Goal: Task Accomplishment & Management: Manage account settings

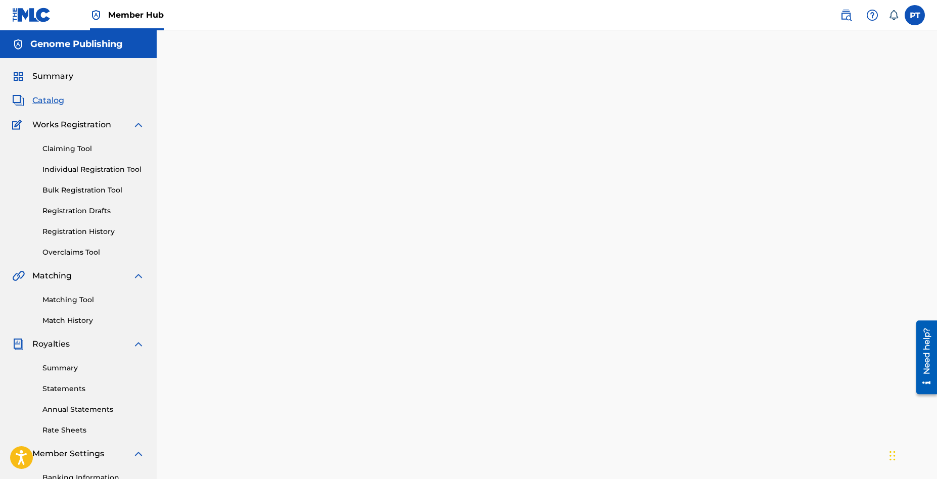
click at [45, 93] on div "Summary Catalog Works Registration Claiming Tool Individual Registration Tool B…" at bounding box center [78, 318] width 157 height 520
click at [45, 99] on span "Catalog" at bounding box center [48, 101] width 32 height 12
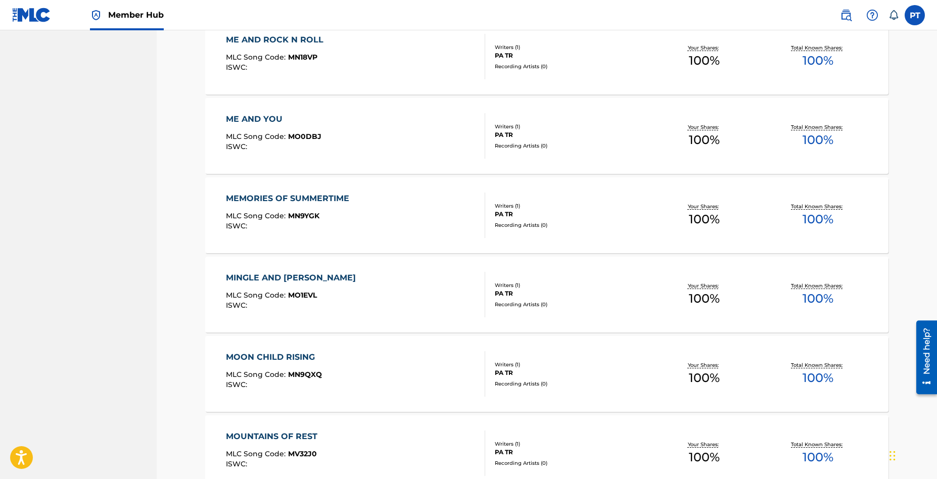
scroll to position [7819, 0]
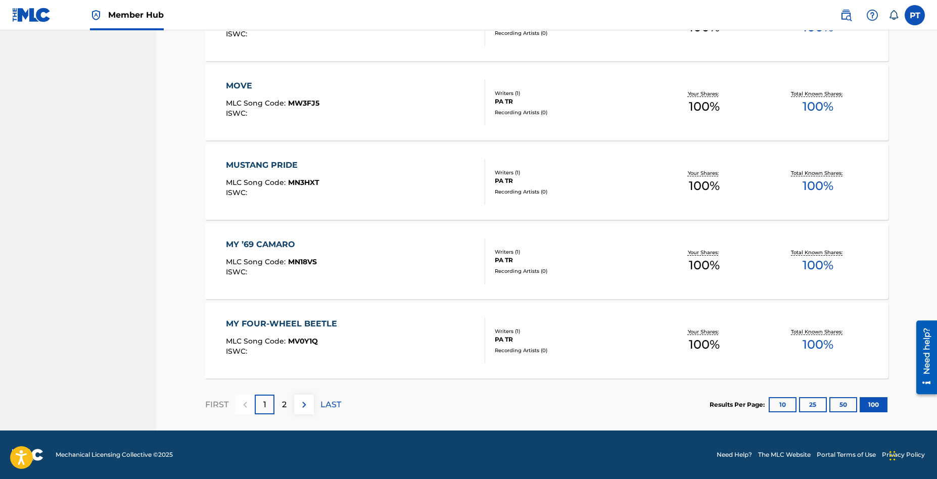
click at [280, 403] on div "2" at bounding box center [284, 405] width 20 height 20
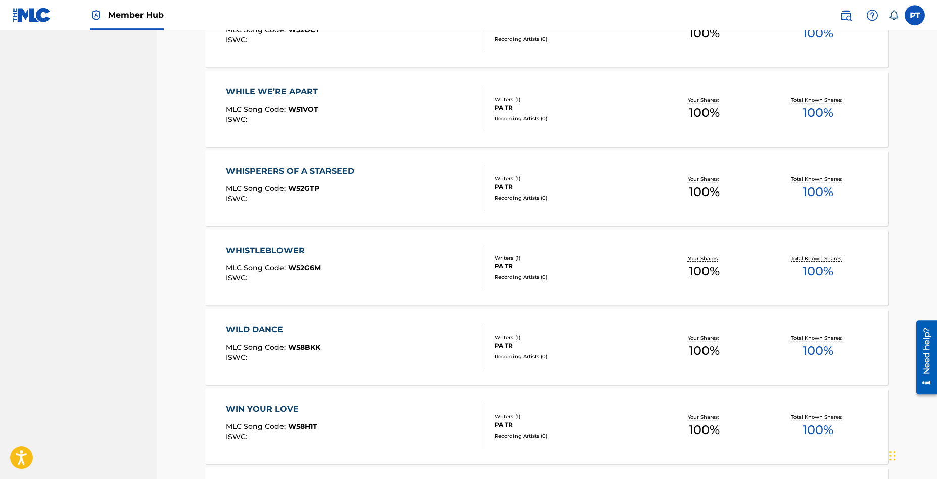
scroll to position [4358, 0]
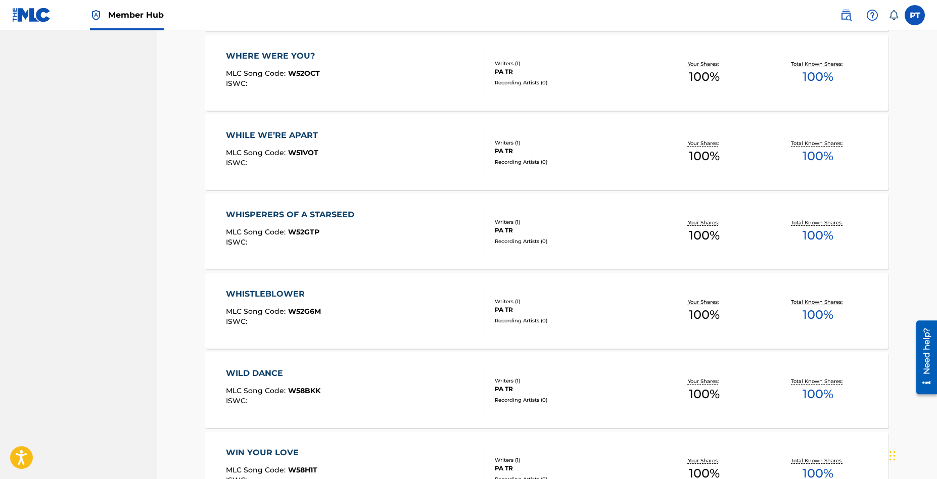
click at [400, 161] on div "WHILE WE’RE APART MLC Song Code : W51VOT ISWC :" at bounding box center [356, 151] width 260 height 45
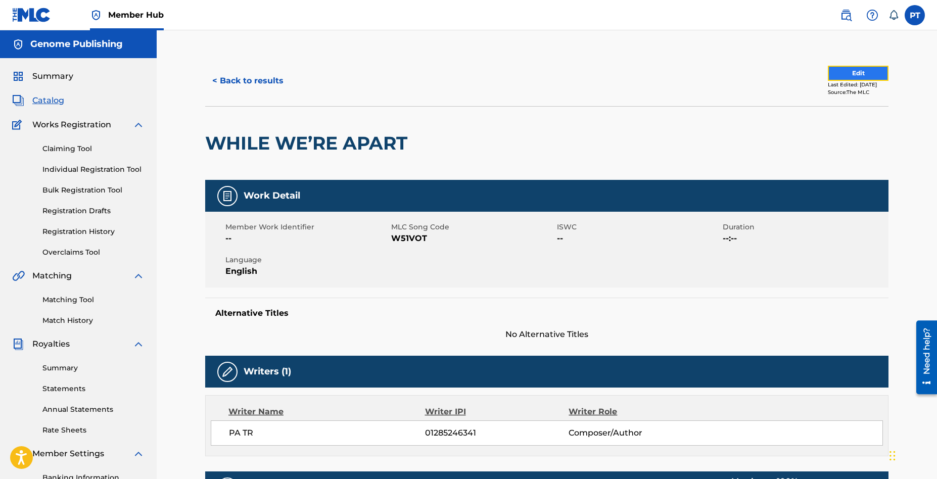
click at [848, 73] on button "Edit" at bounding box center [858, 73] width 61 height 15
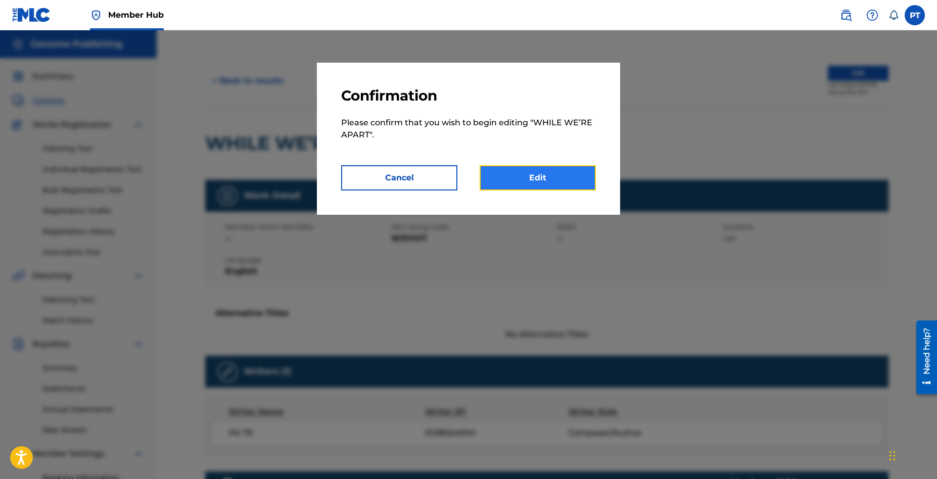
click at [575, 174] on link "Edit" at bounding box center [538, 177] width 116 height 25
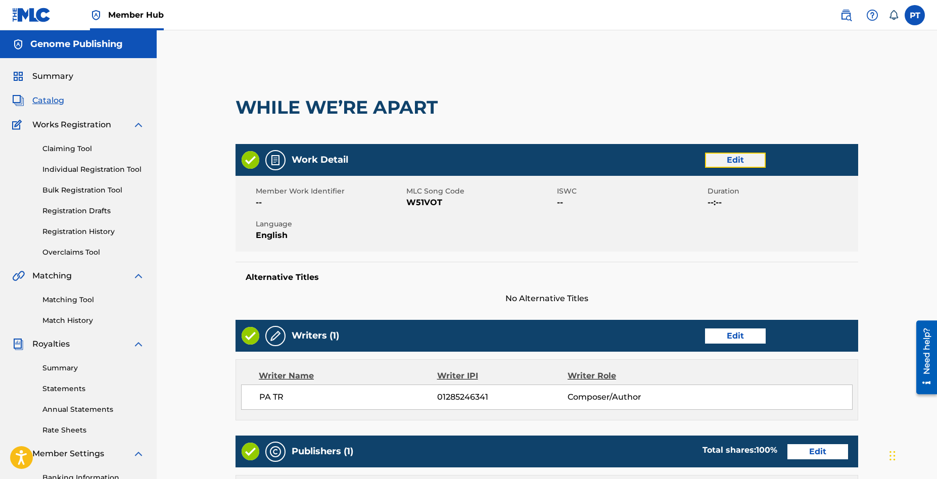
click at [732, 162] on link "Edit" at bounding box center [735, 160] width 61 height 15
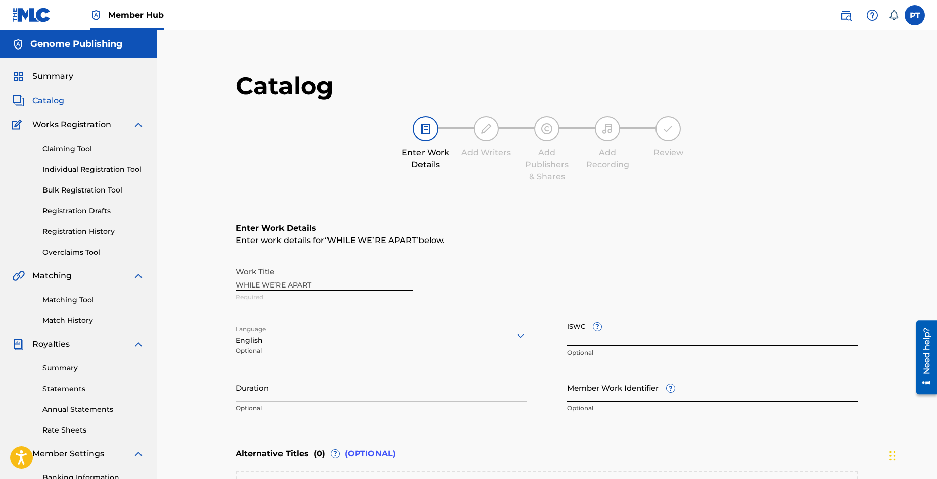
paste input "T-334.954.006-9"
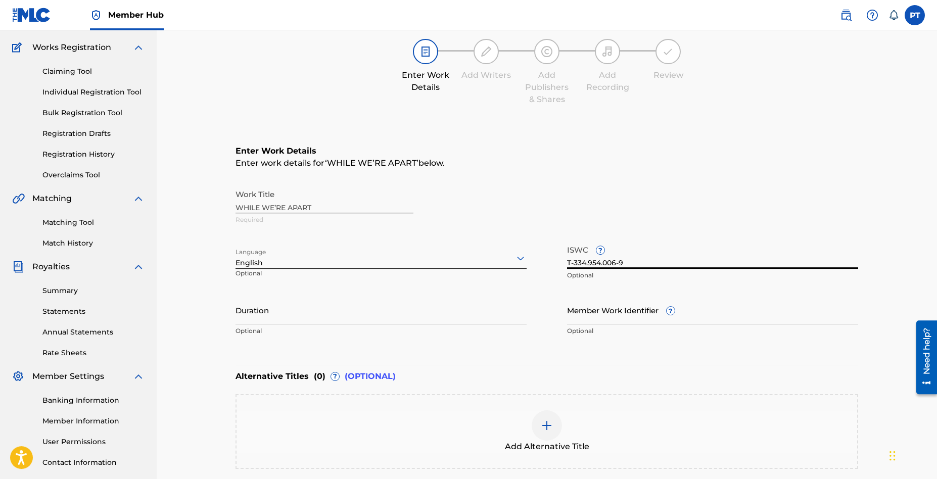
scroll to position [192, 0]
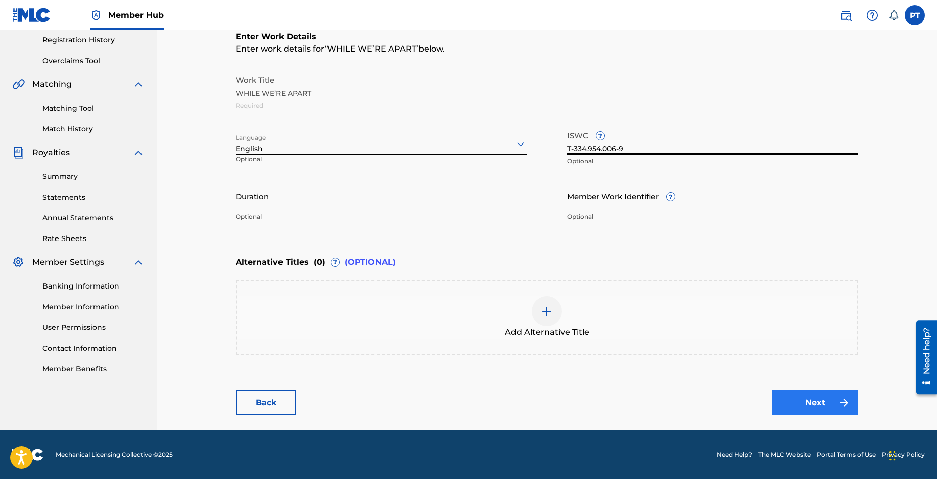
type input "T-334.954.006-9"
click at [793, 400] on link "Next" at bounding box center [815, 402] width 86 height 25
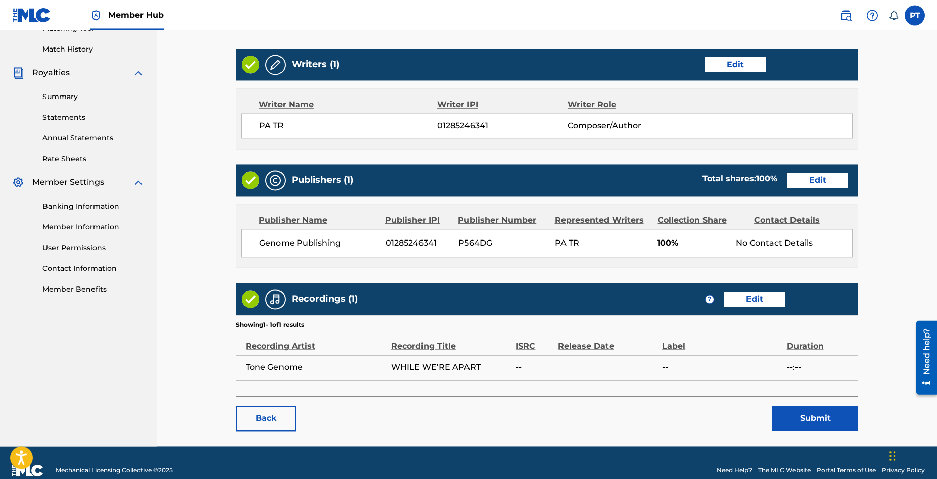
scroll to position [287, 0]
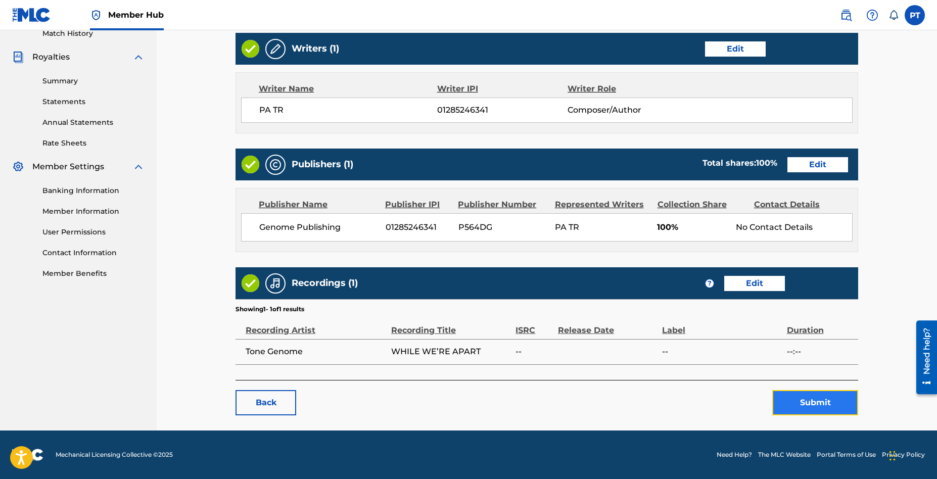
click at [822, 408] on button "Submit" at bounding box center [815, 402] width 86 height 25
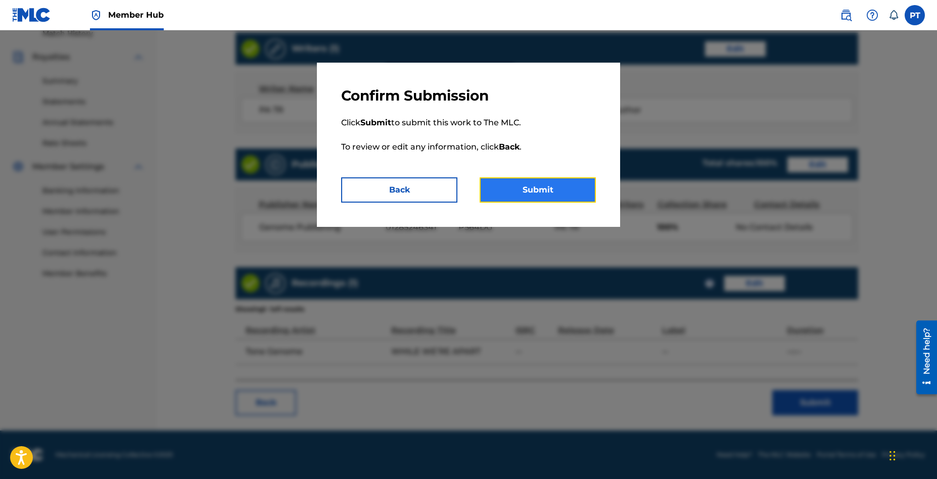
click at [565, 184] on button "Submit" at bounding box center [538, 189] width 116 height 25
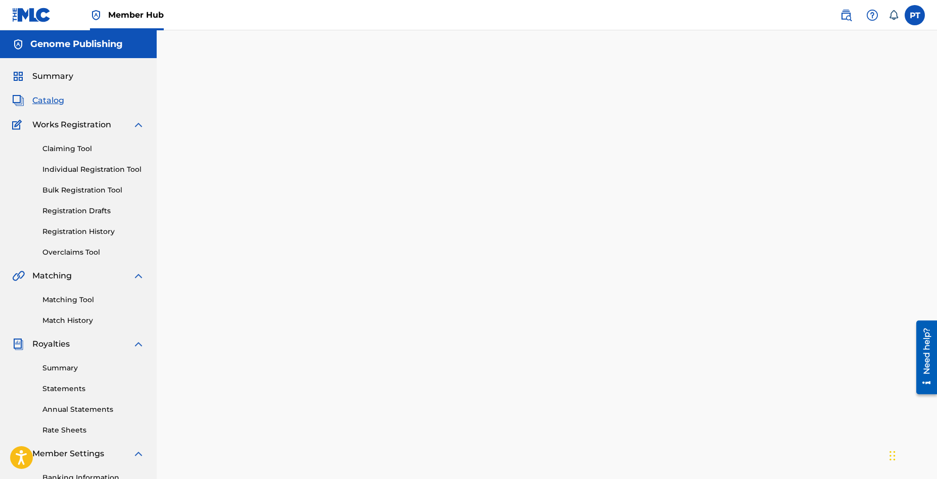
drag, startPoint x: 45, startPoint y: 98, endPoint x: 188, endPoint y: 104, distance: 142.7
click at [47, 98] on span "Catalog" at bounding box center [48, 101] width 32 height 12
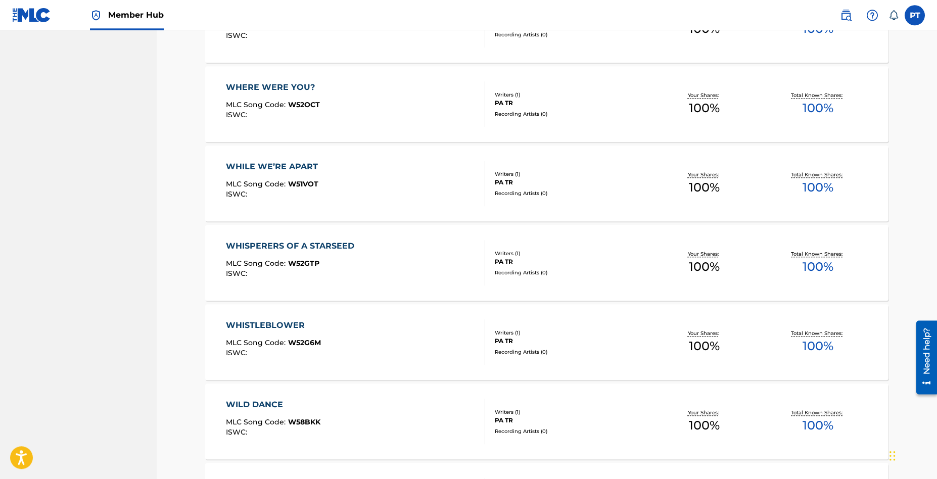
scroll to position [4725, 0]
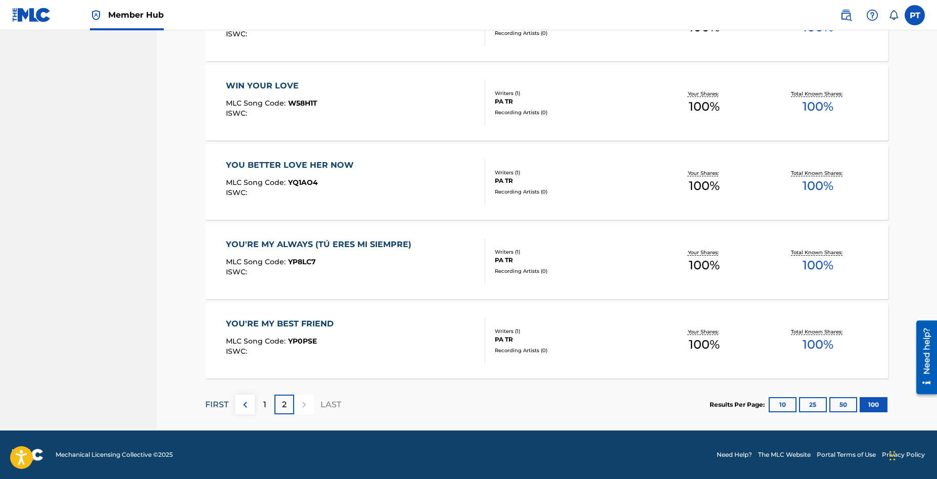
click at [217, 406] on p "FIRST" at bounding box center [216, 405] width 23 height 12
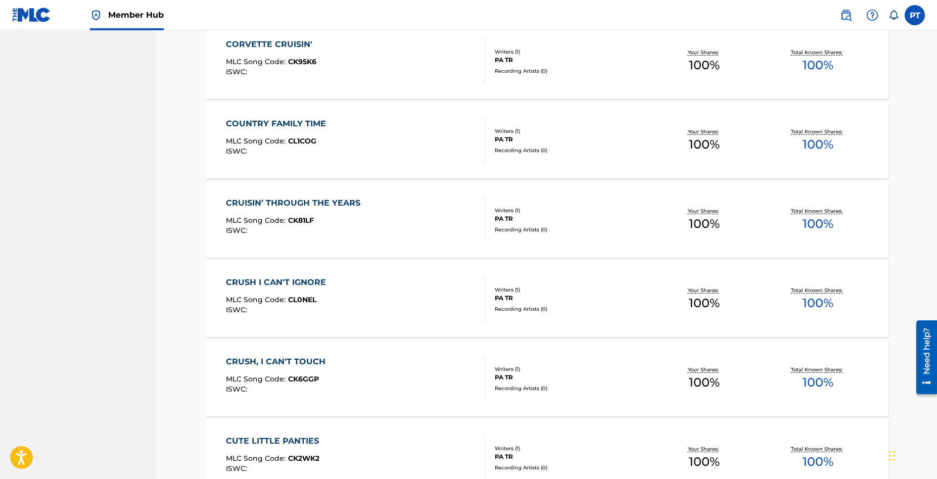
scroll to position [2038, 0]
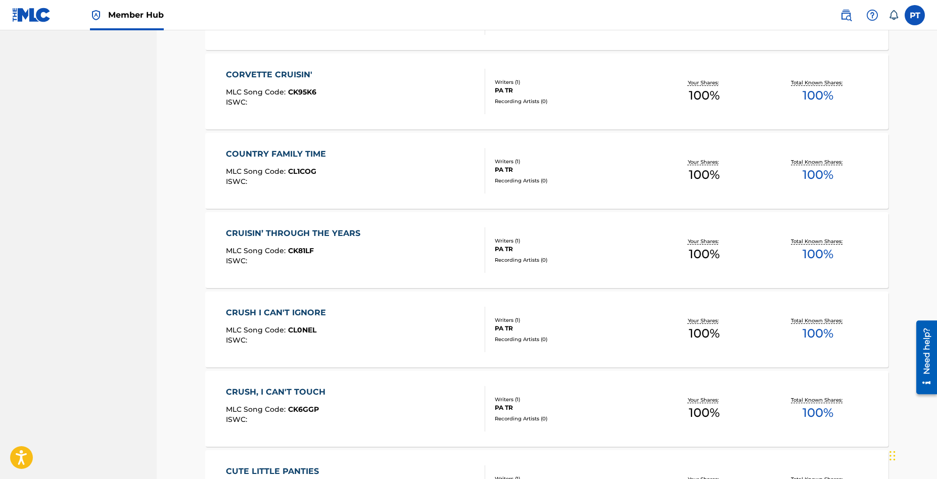
click at [354, 97] on div "CORVETTE CRUISIN' MLC Song Code : CK95K6 ISWC :" at bounding box center [356, 91] width 260 height 45
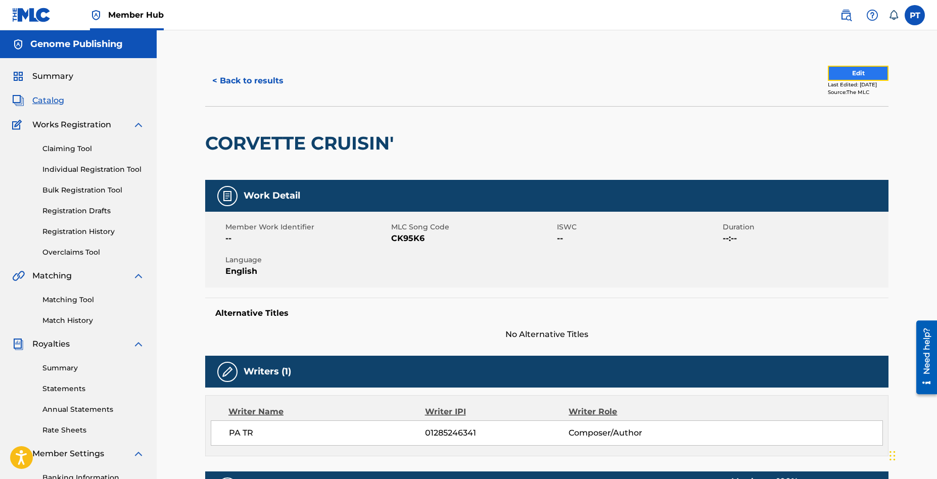
click at [845, 78] on button "Edit" at bounding box center [858, 73] width 61 height 15
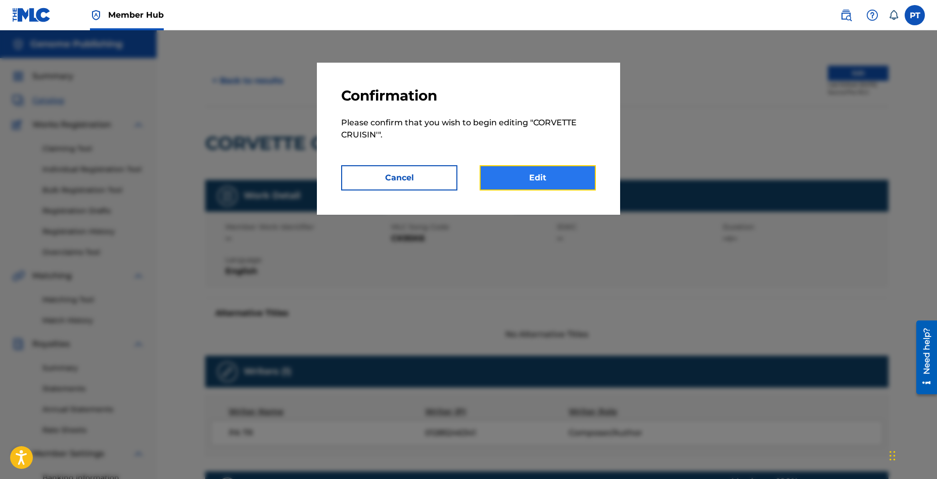
click at [518, 173] on link "Edit" at bounding box center [538, 177] width 116 height 25
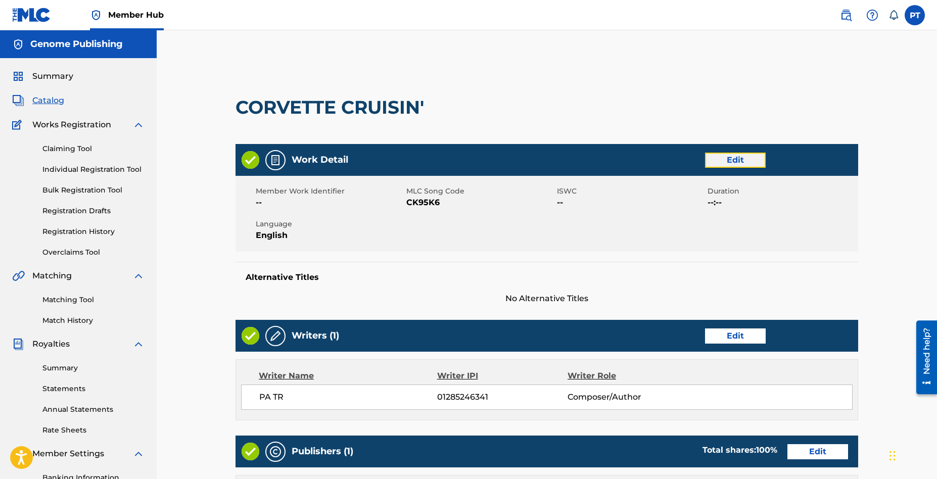
click at [730, 159] on link "Edit" at bounding box center [735, 160] width 61 height 15
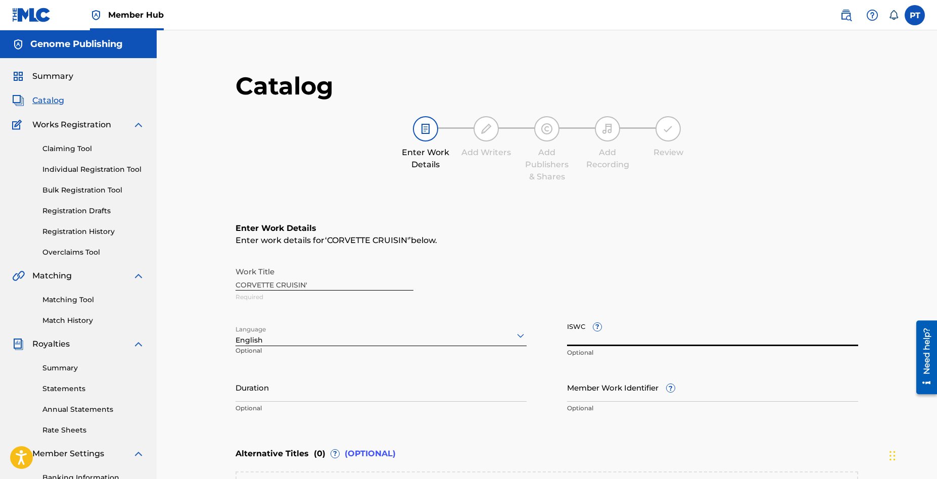
paste input "T-335.155.801-1"
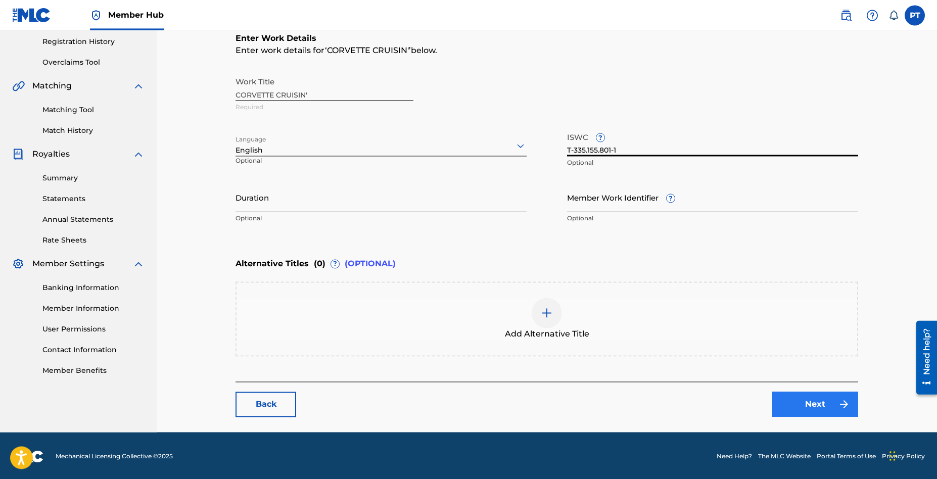
scroll to position [192, 0]
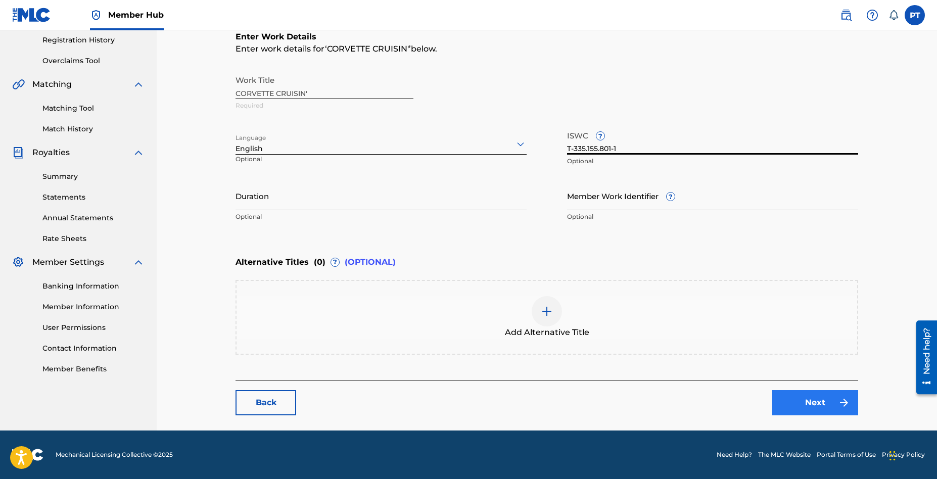
type input "T-335.155.801-1"
click at [808, 402] on link "Next" at bounding box center [815, 402] width 86 height 25
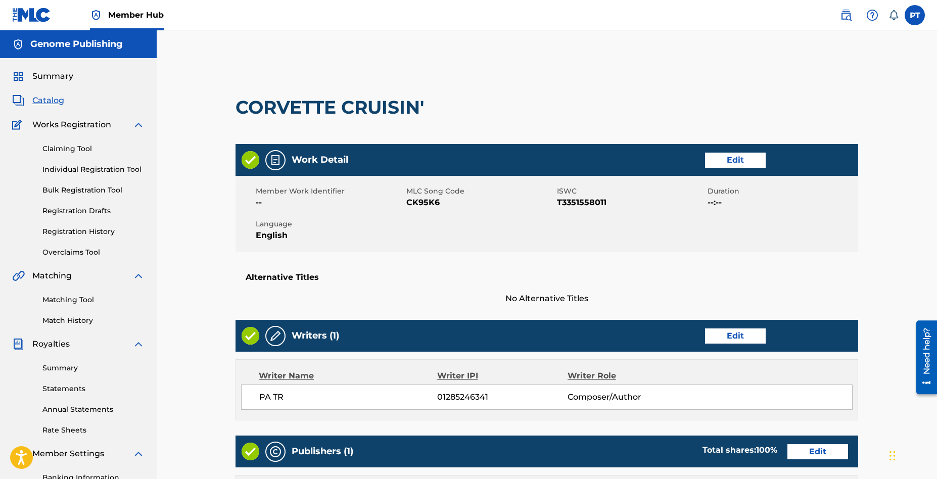
scroll to position [287, 0]
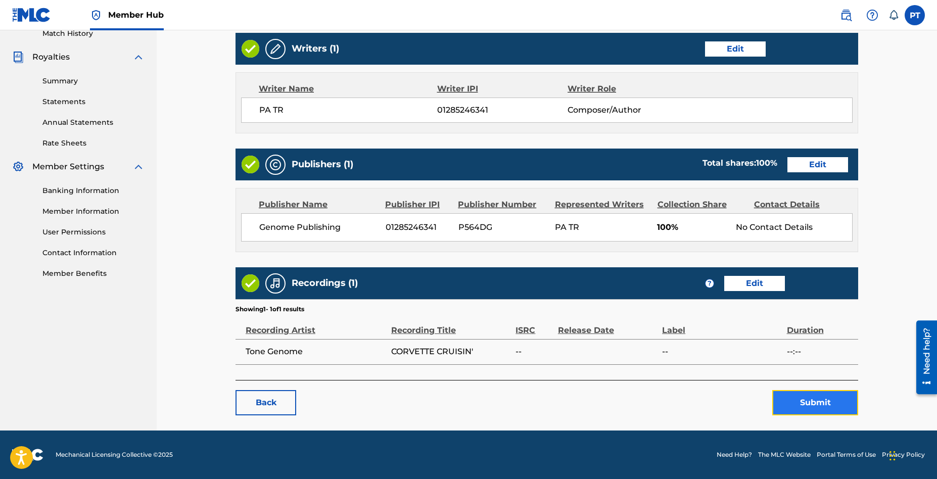
click at [813, 404] on button "Submit" at bounding box center [815, 402] width 86 height 25
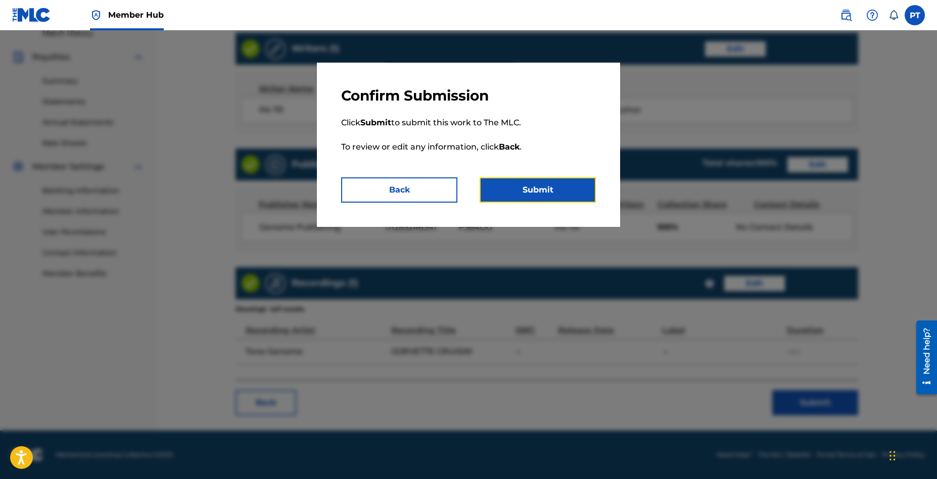
drag, startPoint x: 568, startPoint y: 190, endPoint x: 267, endPoint y: 159, distance: 302.3
click at [566, 191] on button "Submit" at bounding box center [538, 189] width 116 height 25
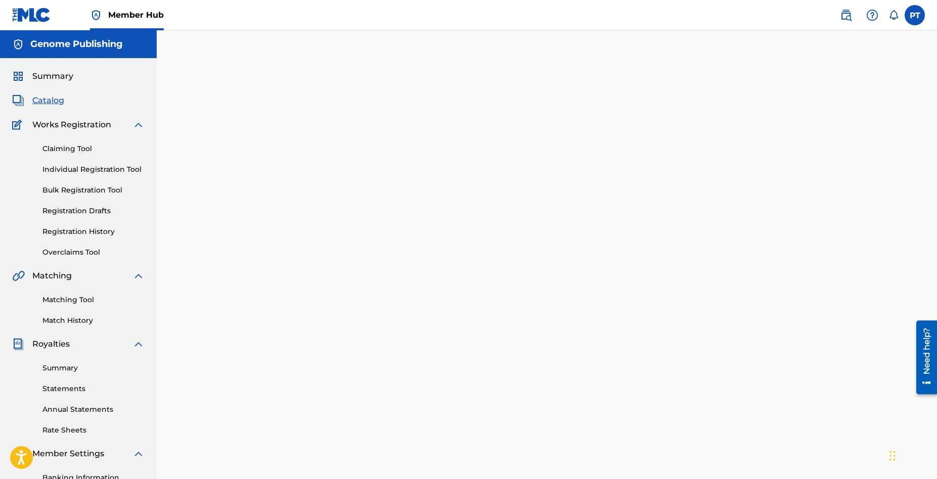
click at [51, 100] on span "Catalog" at bounding box center [48, 101] width 32 height 12
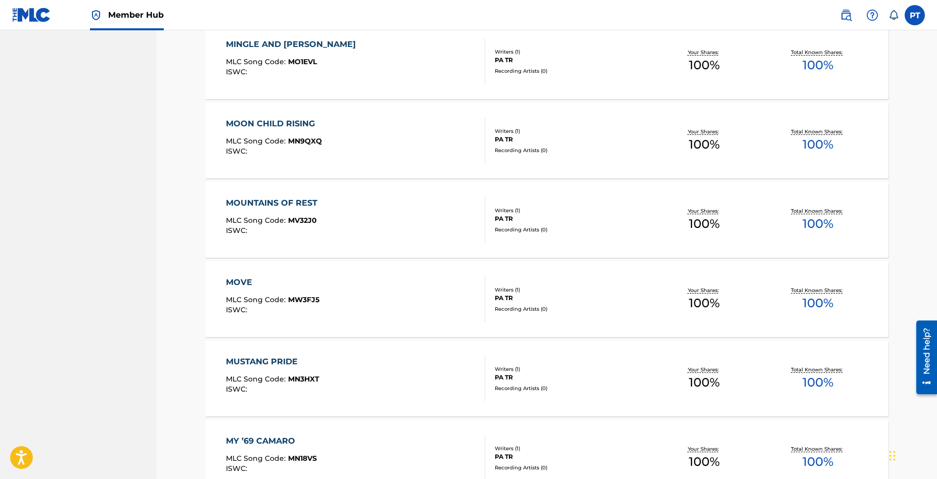
scroll to position [7819, 0]
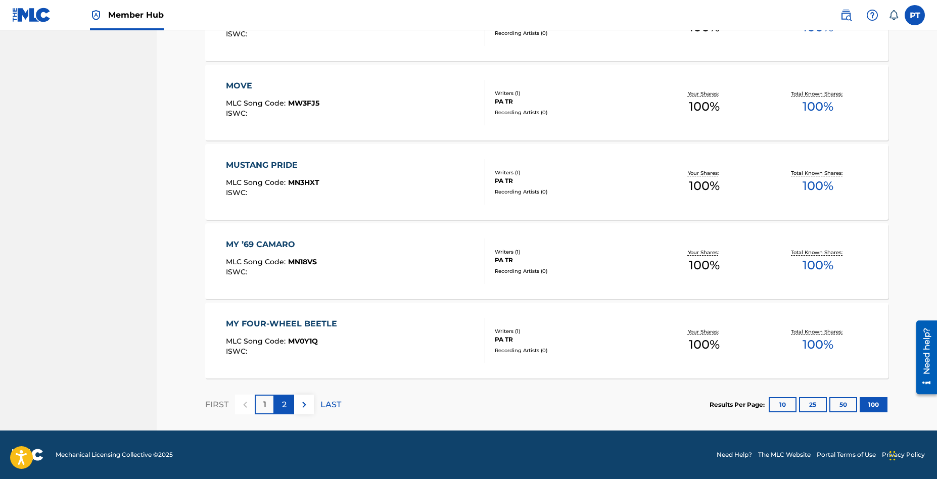
click at [284, 405] on p "2" at bounding box center [284, 405] width 5 height 12
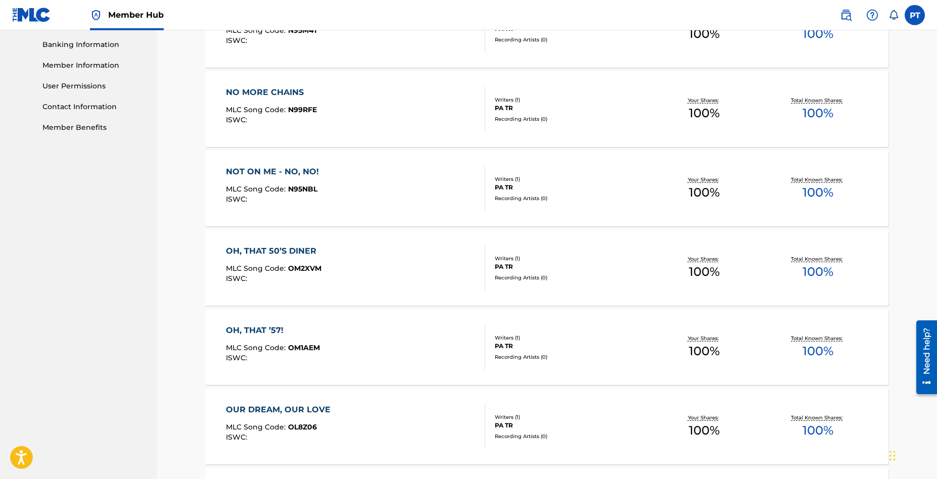
scroll to position [405, 0]
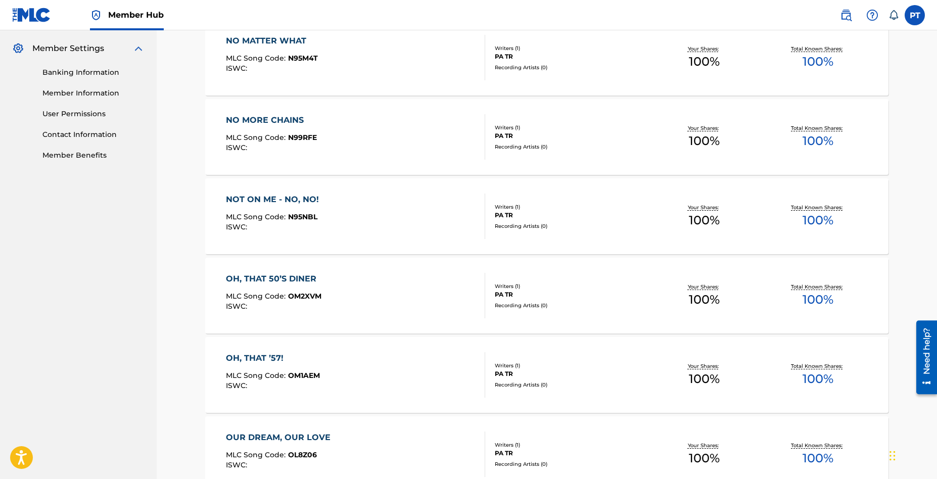
click at [378, 54] on div "NO MATTER WHAT MLC Song Code : N95M4T ISWC :" at bounding box center [356, 57] width 260 height 45
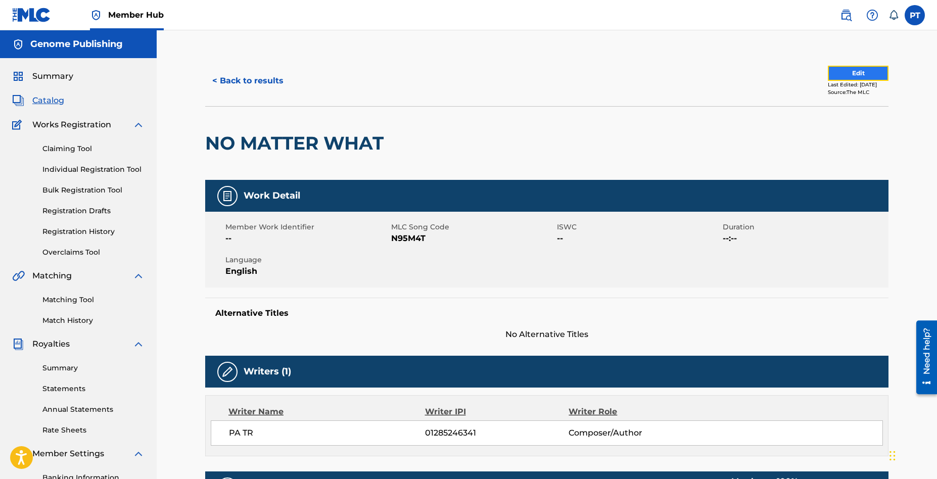
click at [849, 72] on button "Edit" at bounding box center [858, 73] width 61 height 15
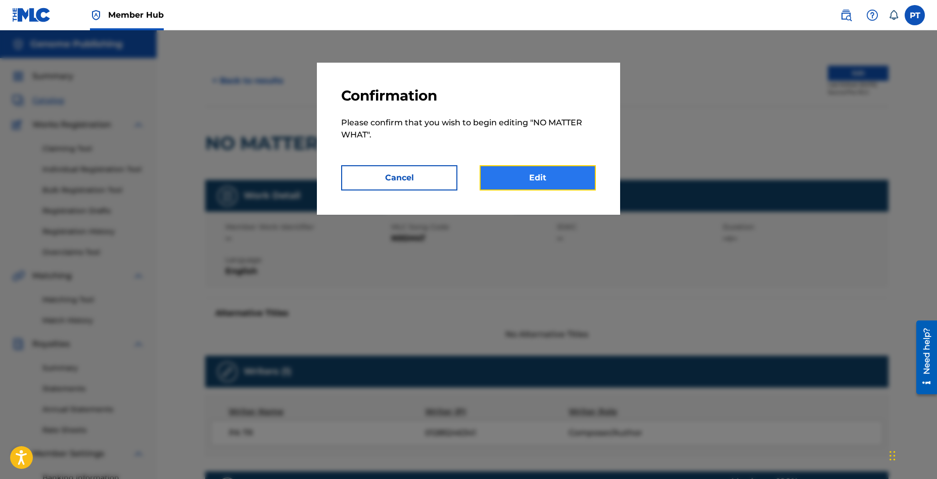
click at [540, 173] on link "Edit" at bounding box center [538, 177] width 116 height 25
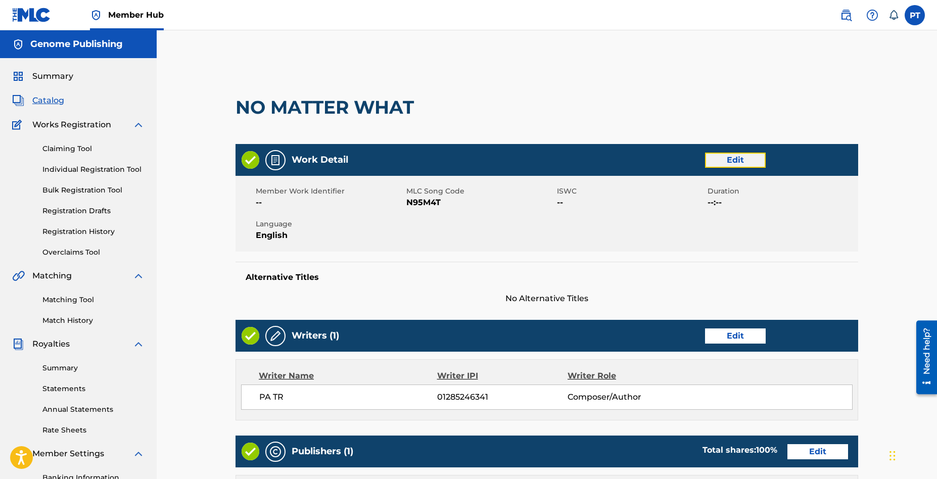
click at [734, 159] on link "Edit" at bounding box center [735, 160] width 61 height 15
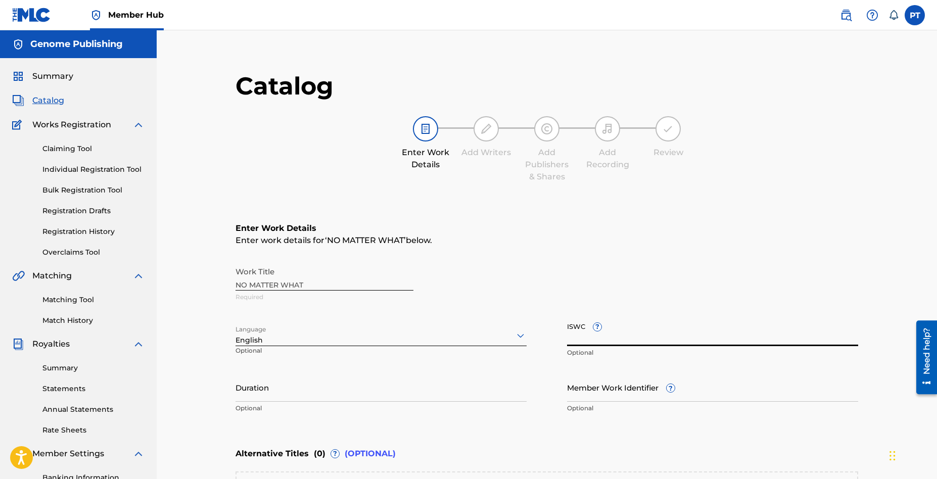
paste input "T-334.814.400-9"
type input "T-334.814.400-9"
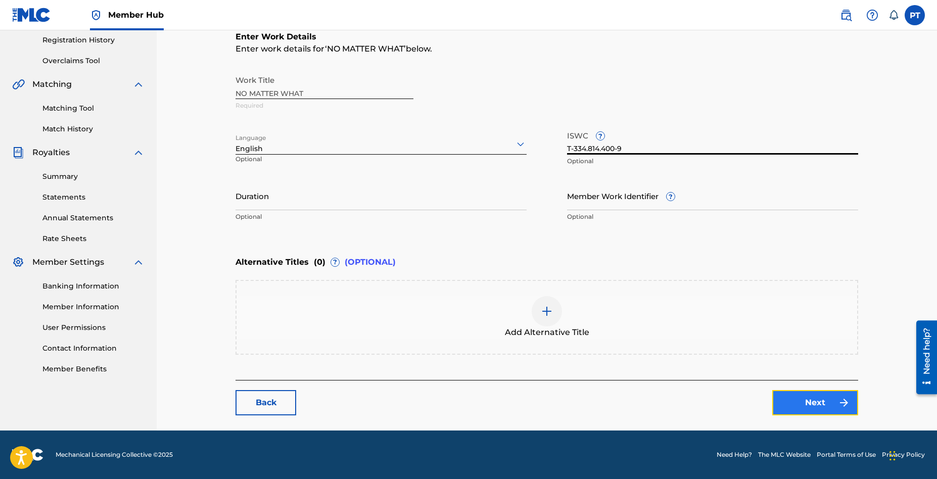
click at [793, 401] on link "Next" at bounding box center [815, 402] width 86 height 25
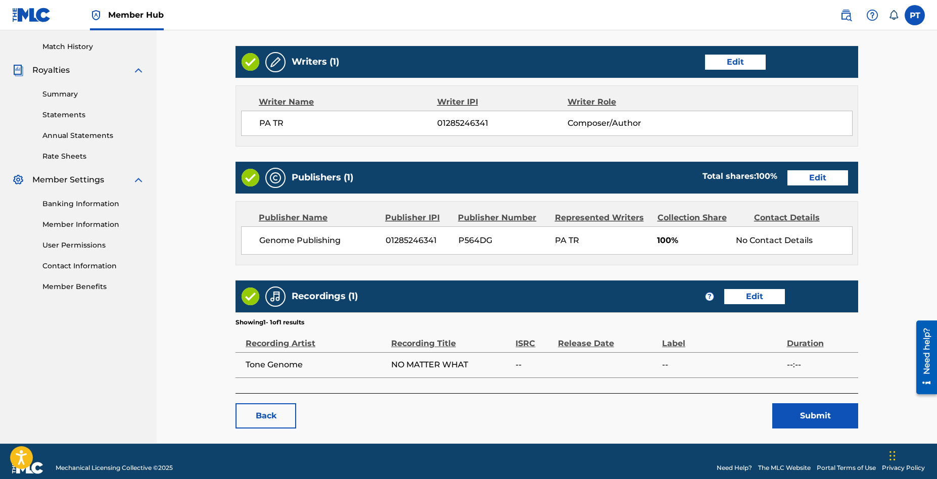
scroll to position [287, 0]
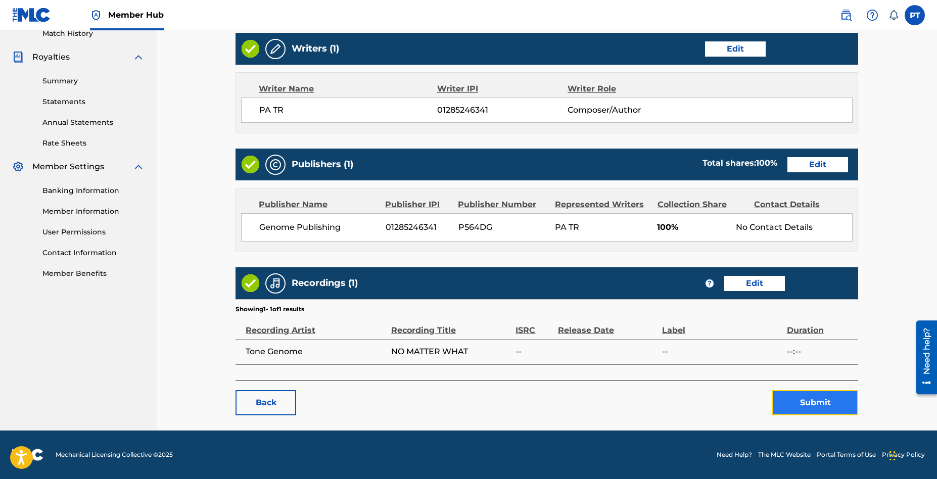
click at [801, 404] on button "Submit" at bounding box center [815, 402] width 86 height 25
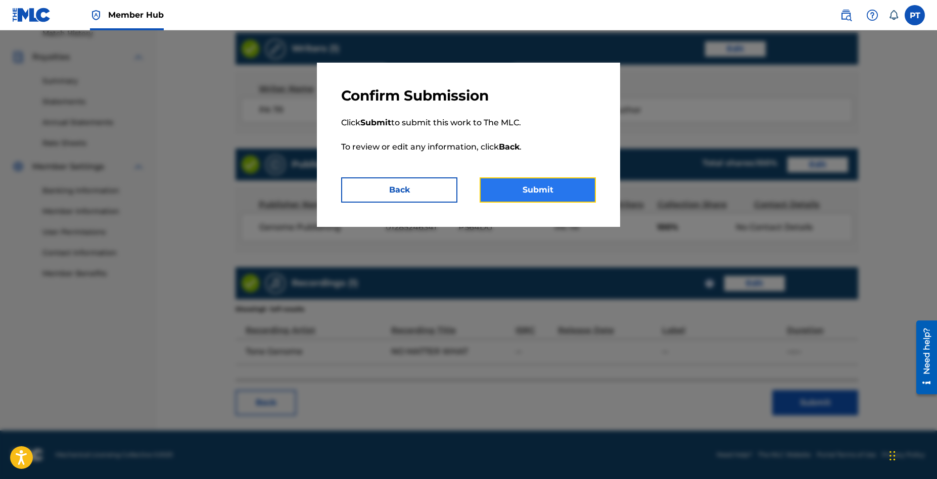
click at [528, 189] on button "Submit" at bounding box center [538, 189] width 116 height 25
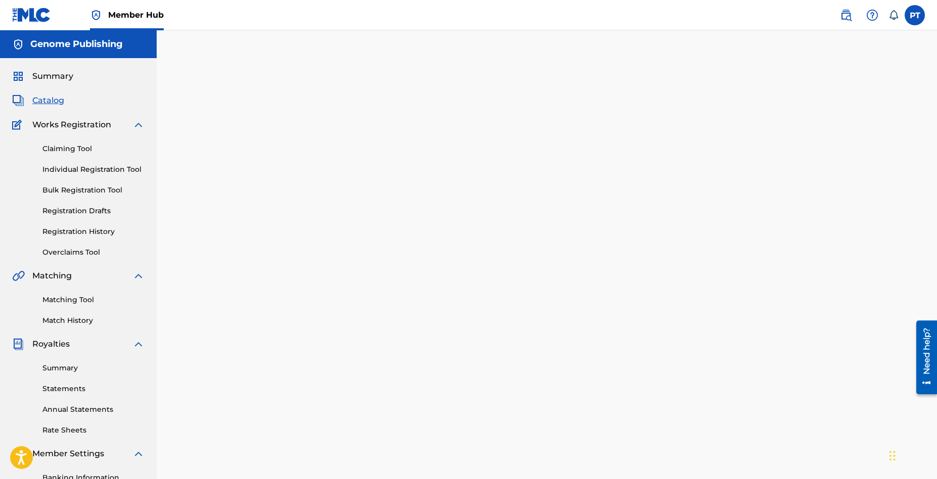
drag, startPoint x: 429, startPoint y: 222, endPoint x: 433, endPoint y: 227, distance: 6.1
click at [430, 223] on div "Back Done" at bounding box center [547, 295] width 623 height 449
click at [51, 107] on div "Summary Catalog Works Registration Claiming Tool Individual Registration Tool B…" at bounding box center [78, 318] width 157 height 520
click at [53, 100] on span "Catalog" at bounding box center [48, 101] width 32 height 12
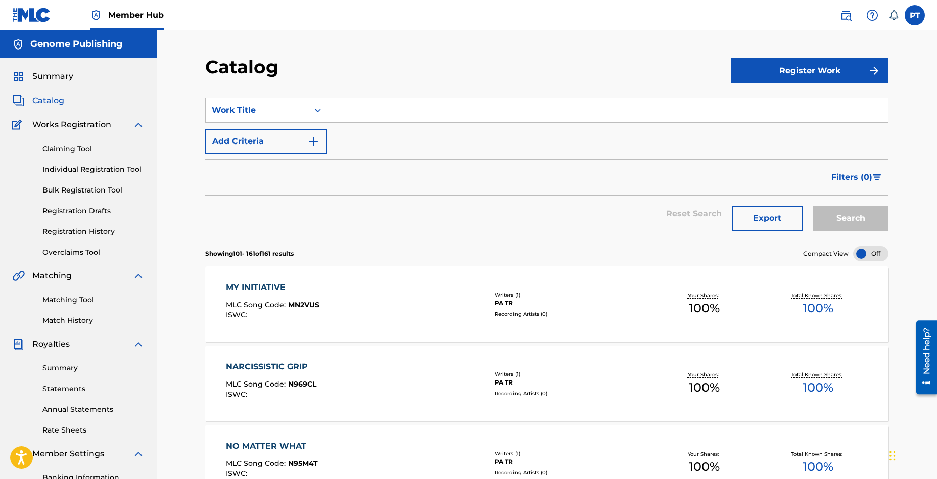
click at [314, 287] on div "MY INITIATIVE" at bounding box center [272, 288] width 93 height 12
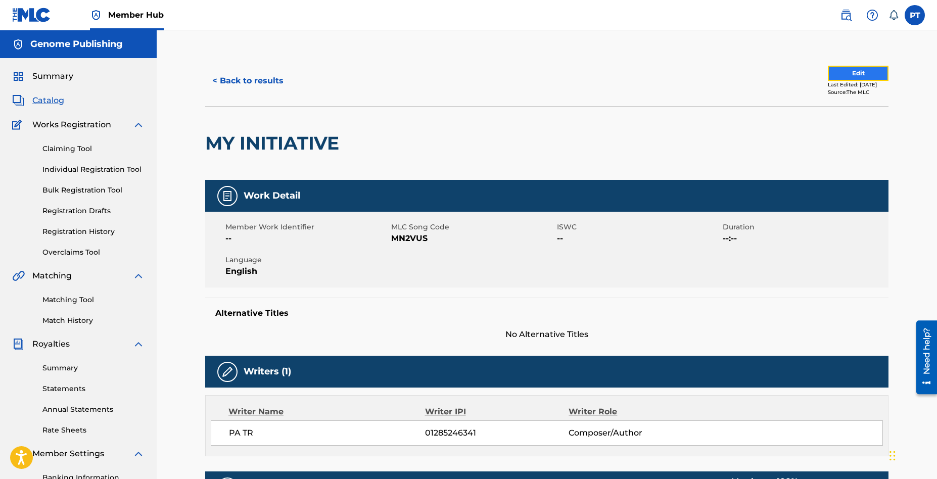
click at [847, 76] on button "Edit" at bounding box center [858, 73] width 61 height 15
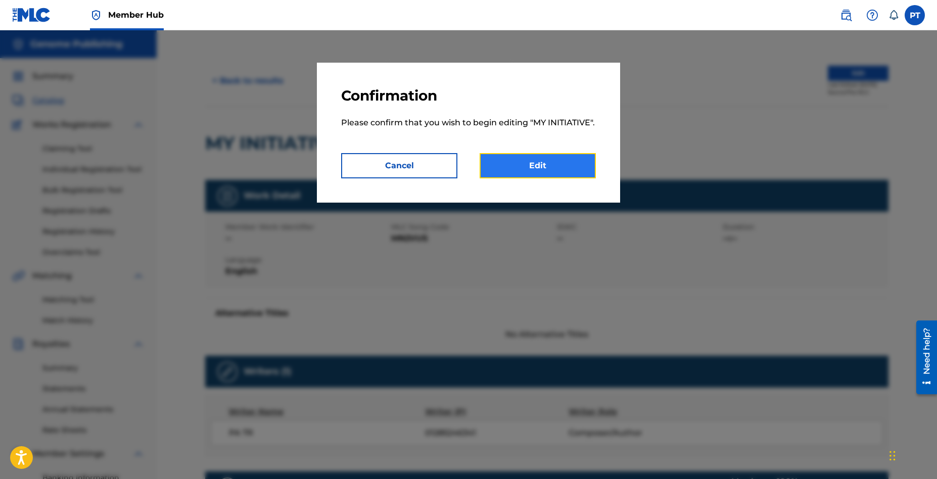
click at [550, 161] on link "Edit" at bounding box center [538, 165] width 116 height 25
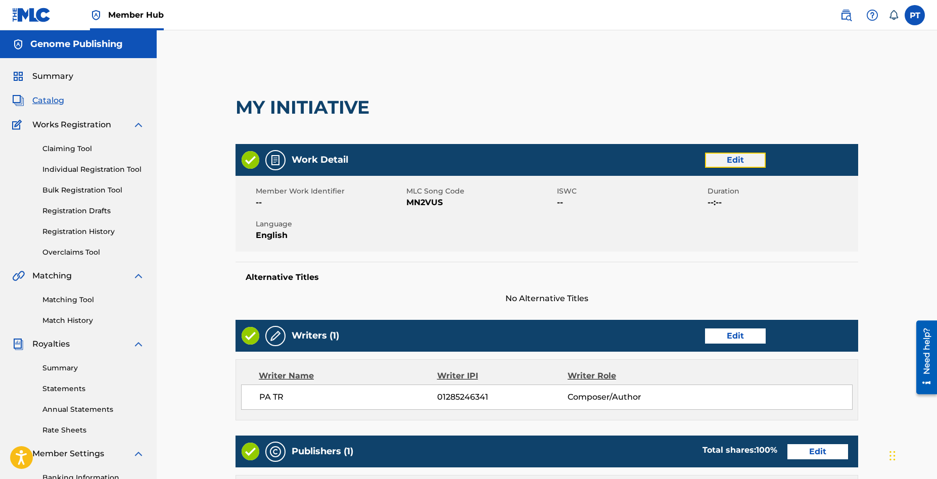
click at [729, 158] on link "Edit" at bounding box center [735, 160] width 61 height 15
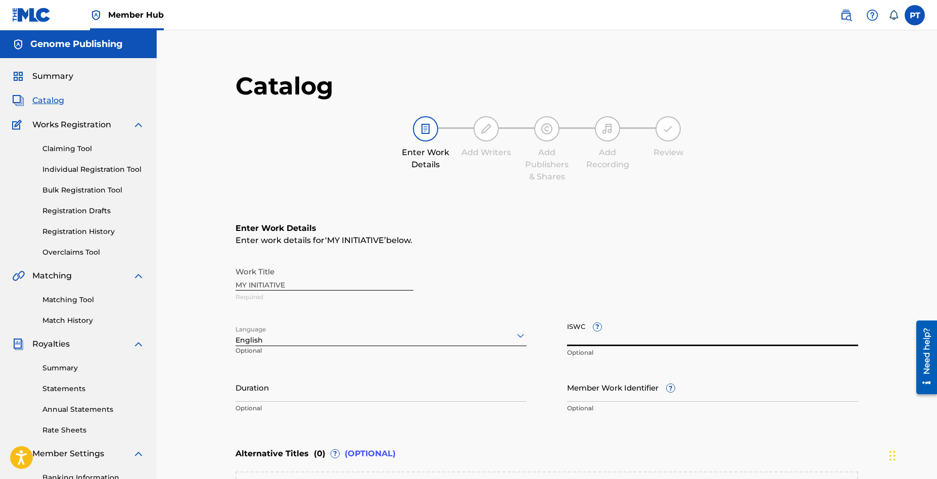
paste input "T-335.163.476-5"
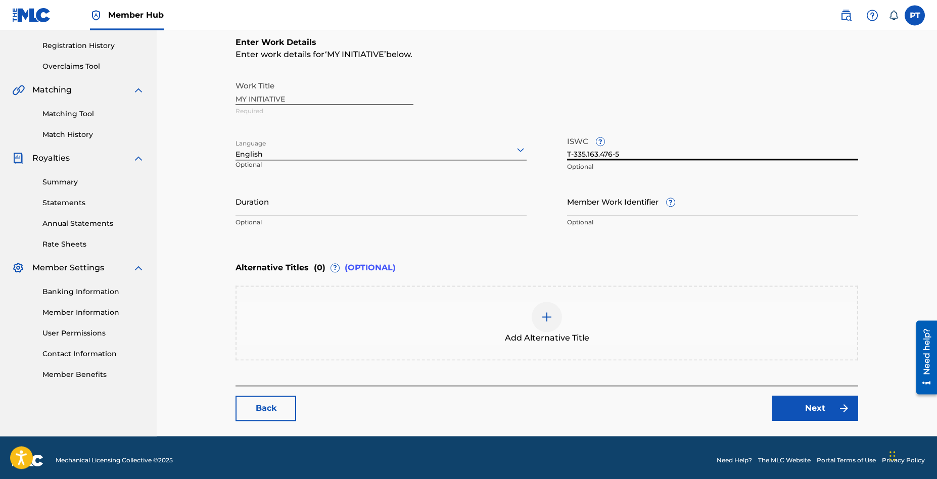
scroll to position [192, 0]
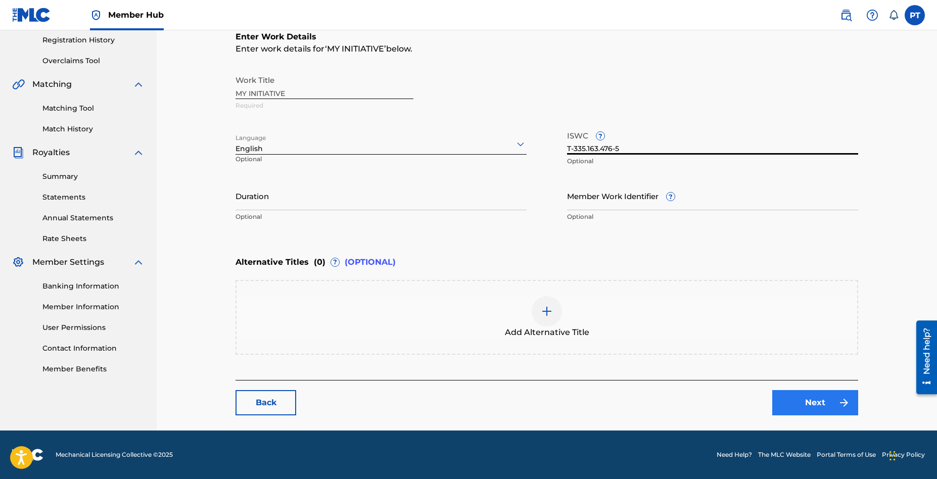
type input "T-335.163.476-5"
click at [797, 400] on link "Next" at bounding box center [815, 402] width 86 height 25
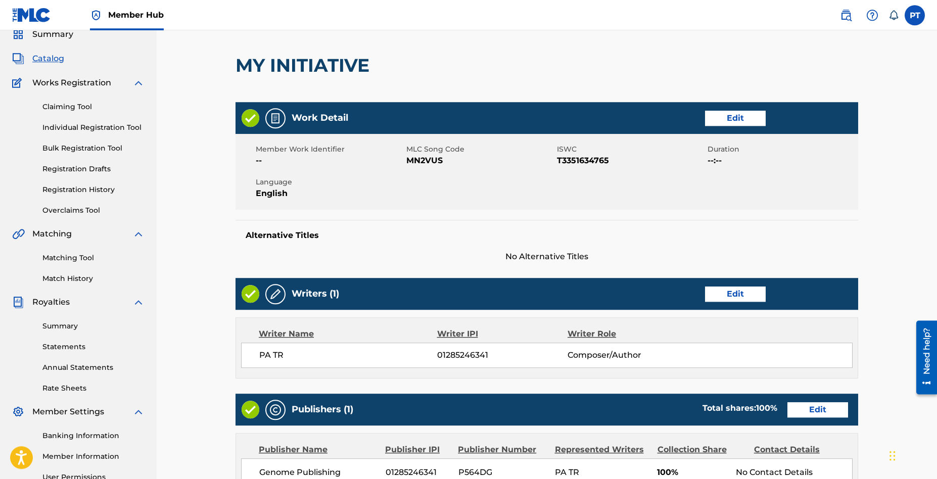
scroll to position [287, 0]
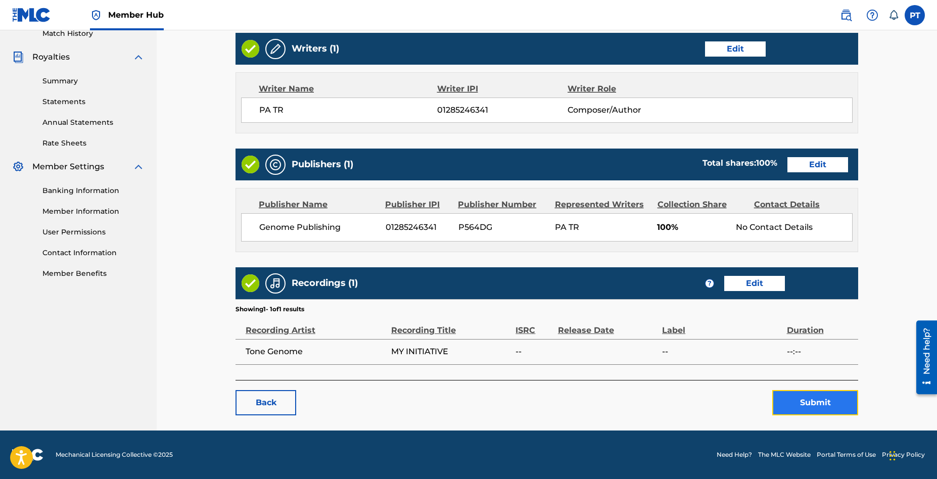
drag, startPoint x: 828, startPoint y: 403, endPoint x: 823, endPoint y: 401, distance: 5.3
click at [826, 402] on button "Submit" at bounding box center [815, 402] width 86 height 25
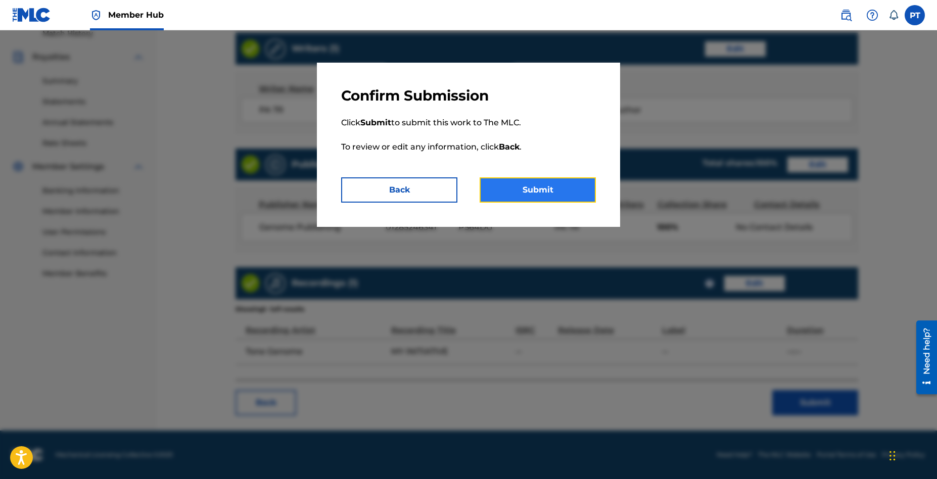
click at [520, 191] on button "Submit" at bounding box center [538, 189] width 116 height 25
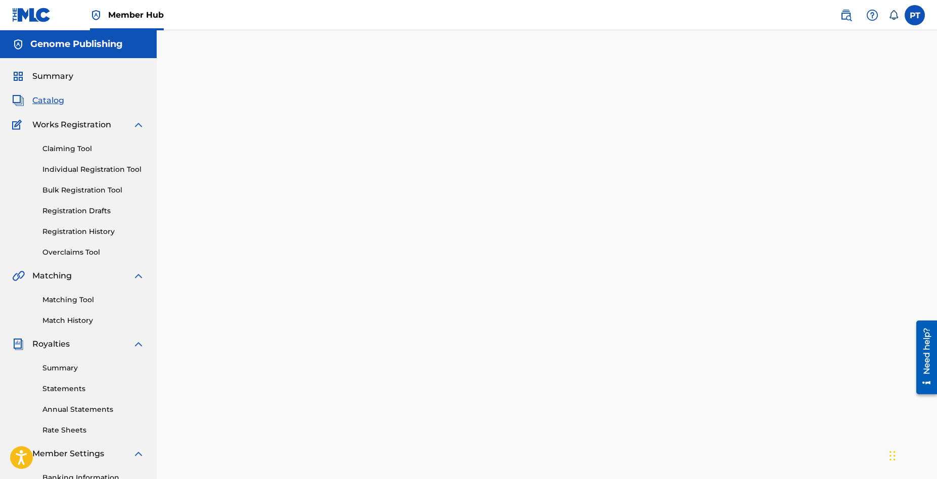
click at [51, 99] on span "Catalog" at bounding box center [48, 101] width 32 height 12
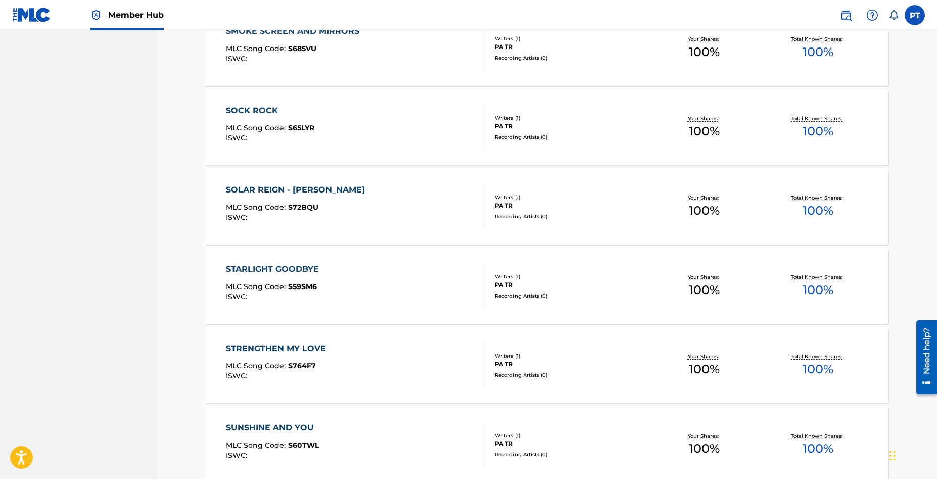
scroll to position [1890, 0]
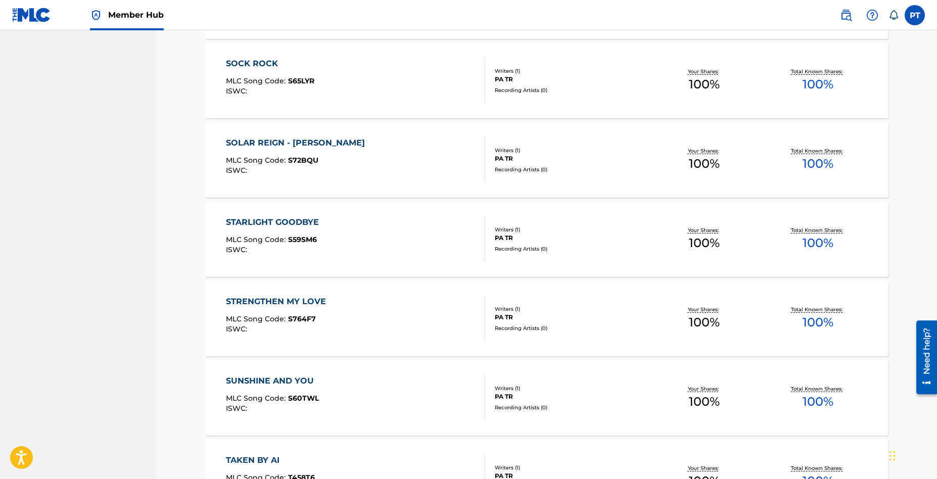
click at [354, 319] on div "STRENGTHEN MY LOVE MLC Song Code : S764F7 ISWC :" at bounding box center [356, 318] width 260 height 45
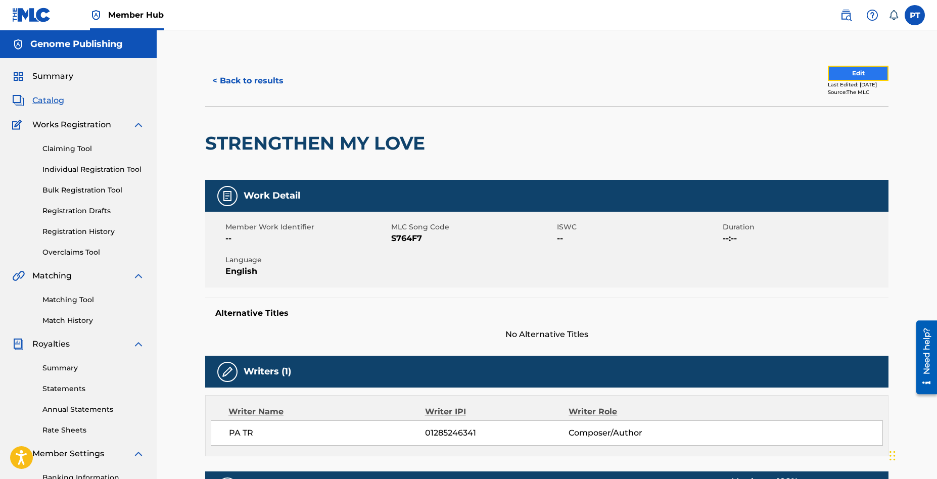
click at [856, 73] on button "Edit" at bounding box center [858, 73] width 61 height 15
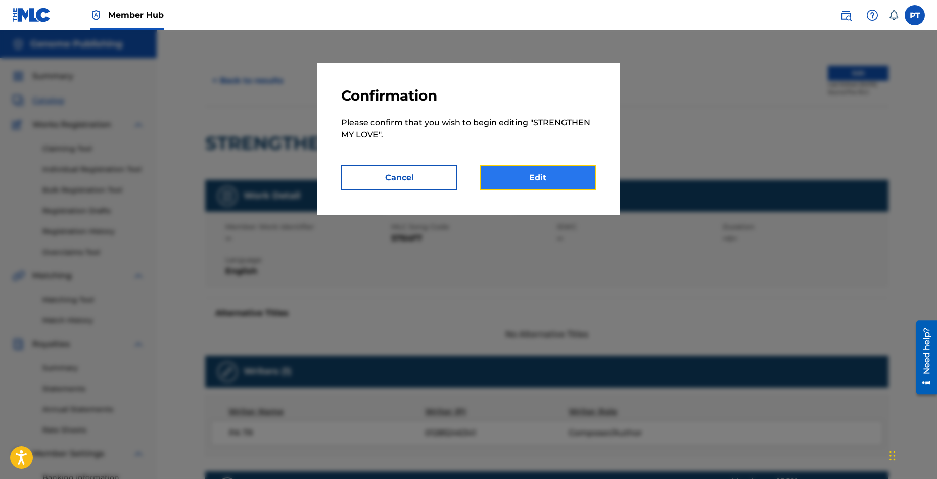
click at [516, 176] on link "Edit" at bounding box center [538, 177] width 116 height 25
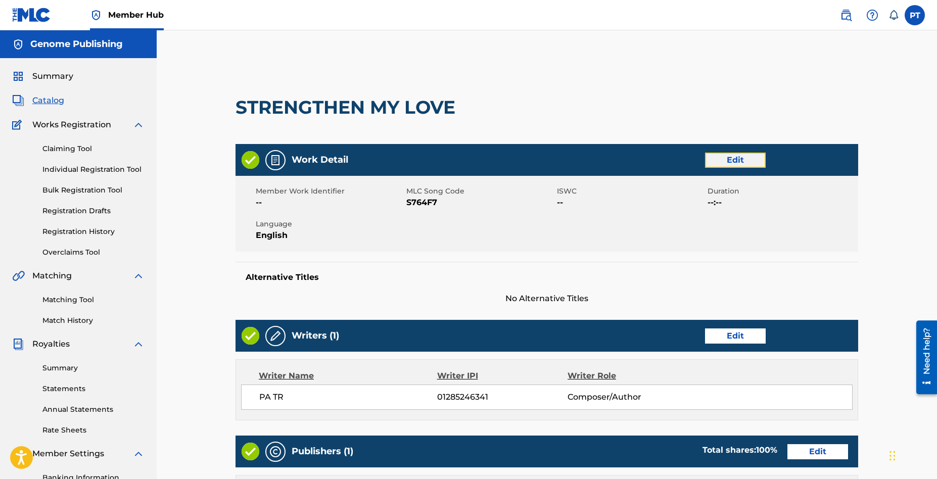
click at [762, 156] on link "Edit" at bounding box center [735, 160] width 61 height 15
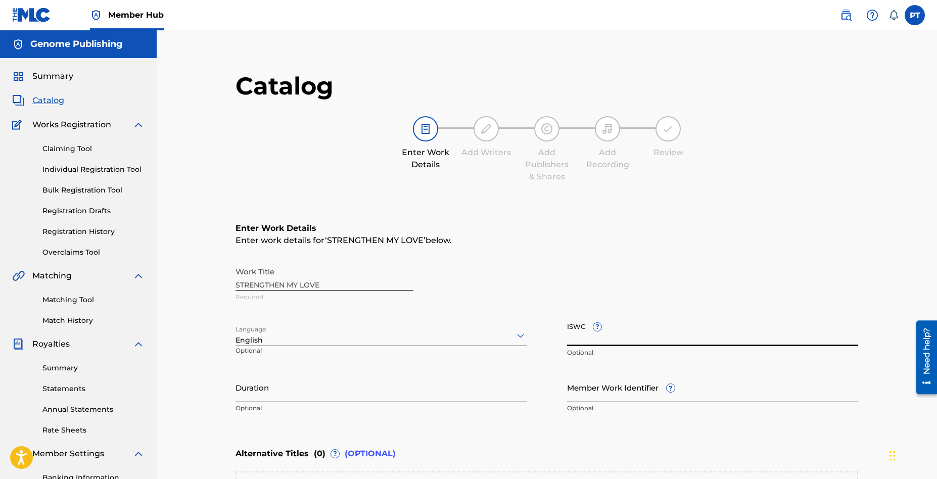
paste input "T-335.285.646-9"
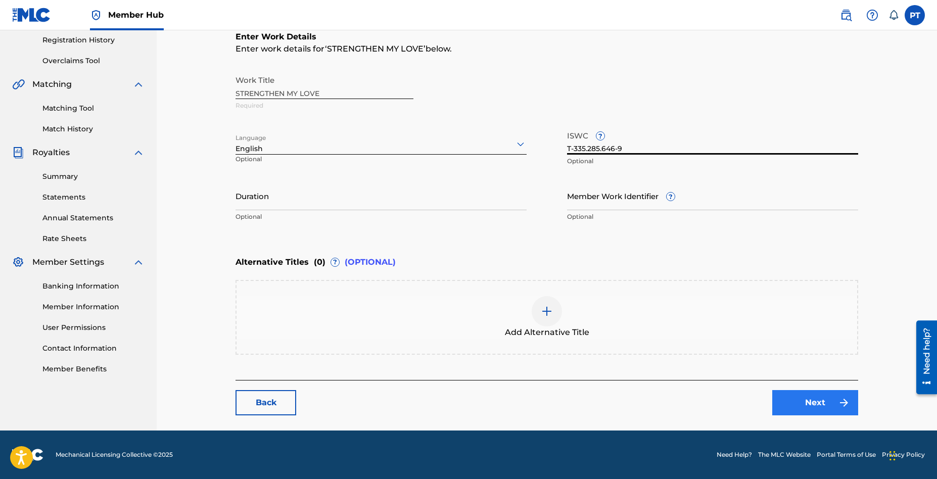
type input "T-335.285.646-9"
click at [795, 406] on link "Next" at bounding box center [815, 402] width 86 height 25
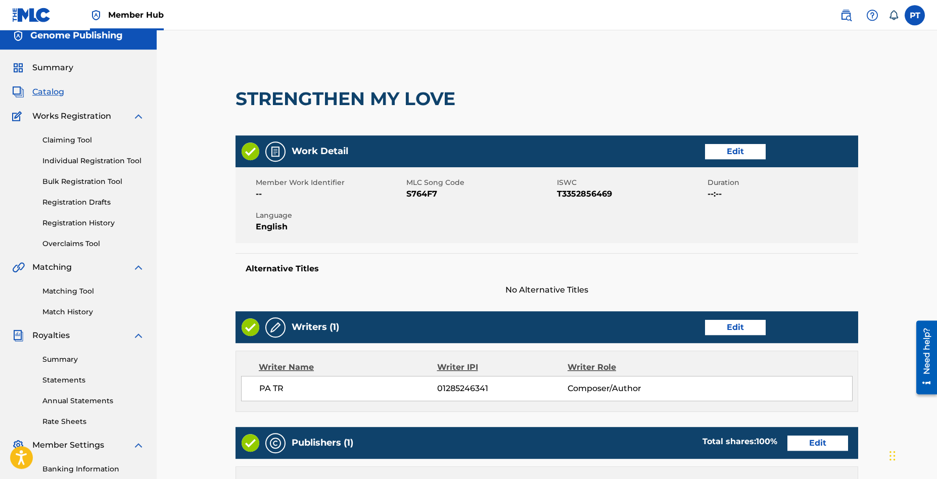
scroll to position [287, 0]
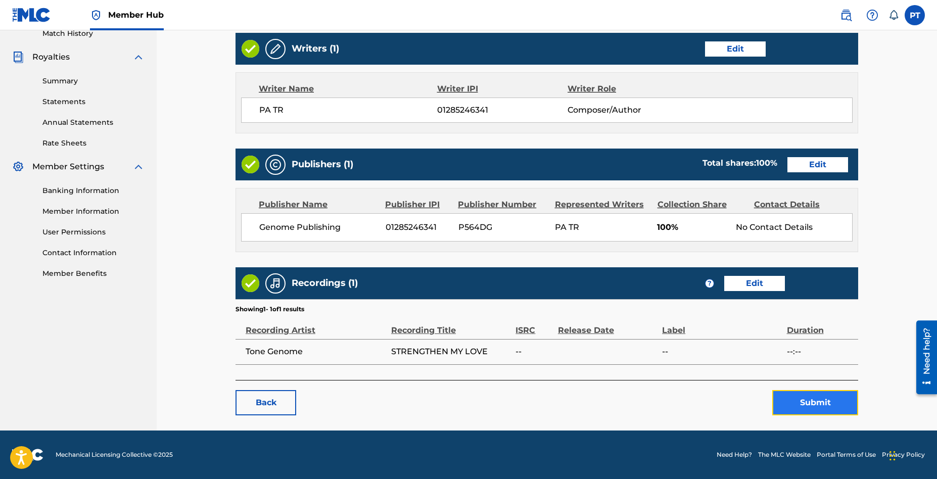
click at [821, 409] on button "Submit" at bounding box center [815, 402] width 86 height 25
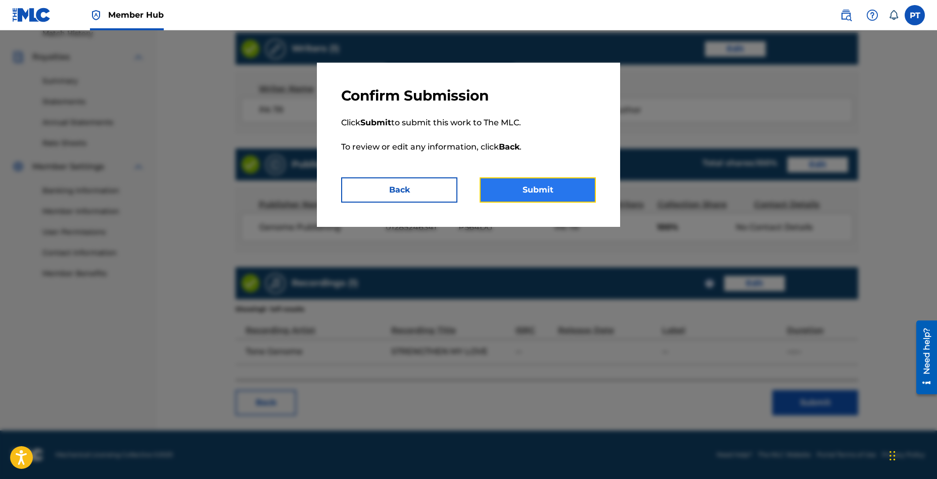
click at [554, 189] on button "Submit" at bounding box center [538, 189] width 116 height 25
